Goal: Task Accomplishment & Management: Manage account settings

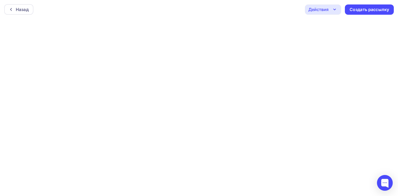
scroll to position [1, 0]
click at [336, 8] on icon "button" at bounding box center [334, 8] width 6 height 6
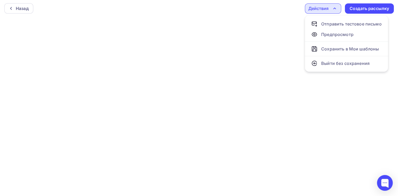
click at [337, 8] on icon "button" at bounding box center [334, 8] width 6 height 6
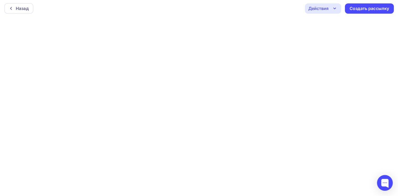
click at [334, 7] on icon "button" at bounding box center [334, 8] width 6 height 6
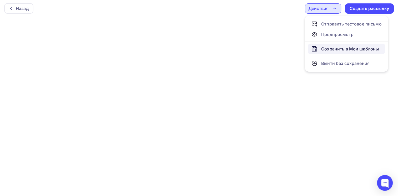
click at [330, 48] on div "Сохранить в Мои шаблоны" at bounding box center [350, 49] width 58 height 6
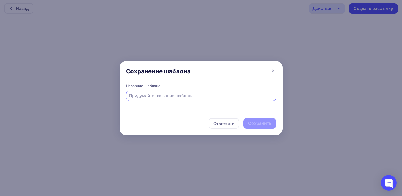
click at [191, 97] on input "text" at bounding box center [201, 96] width 144 height 6
type input "Общий"
click at [257, 125] on div "Сохранить" at bounding box center [259, 123] width 23 height 6
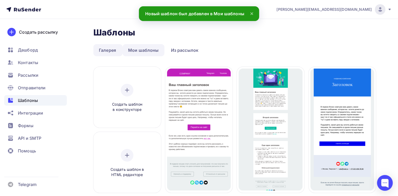
click at [146, 52] on link "Мои шаблоны" at bounding box center [144, 50] width 42 height 12
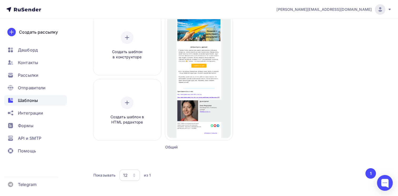
scroll to position [26, 0]
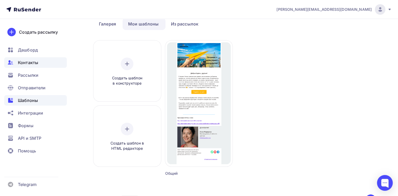
click at [27, 64] on span "Контакты" at bounding box center [28, 62] width 20 height 6
